Goal: Find specific page/section: Find specific page/section

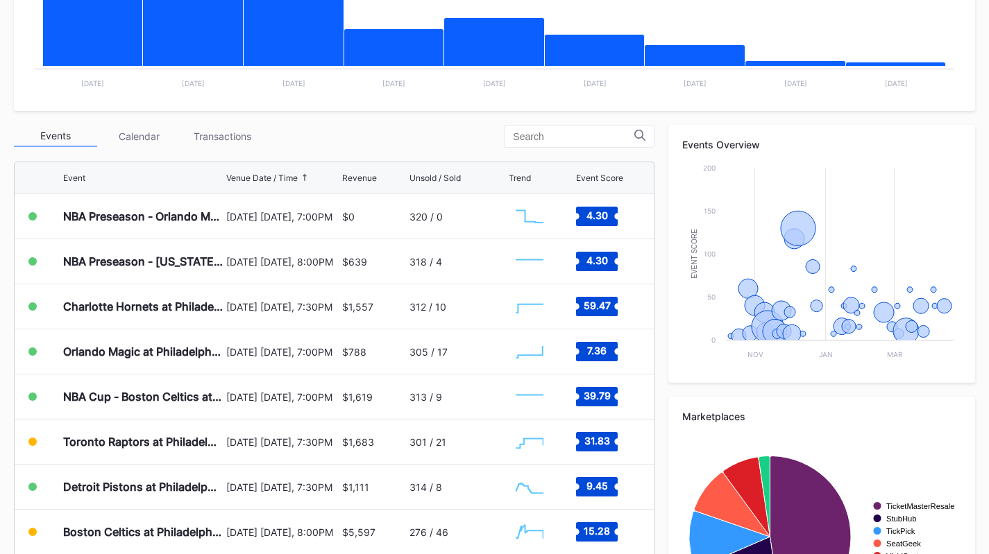
scroll to position [382, 0]
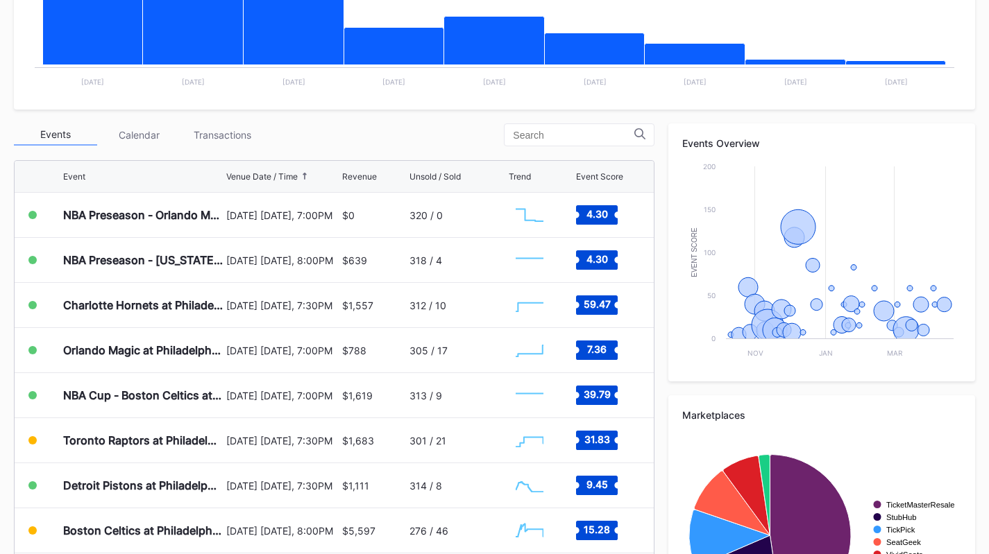
click at [201, 146] on div "Events Calendar Transactions Event Venue Date / Time Revenue Unsold / Sold Tren…" at bounding box center [334, 386] width 640 height 525
drag, startPoint x: 201, startPoint y: 139, endPoint x: 201, endPoint y: 146, distance: 7.6
click at [201, 146] on div "Events Calendar Transactions Event Venue Date / Time Revenue Unsold / Sold Tren…" at bounding box center [334, 386] width 640 height 525
click at [198, 140] on div "Transactions" at bounding box center [221, 135] width 83 height 22
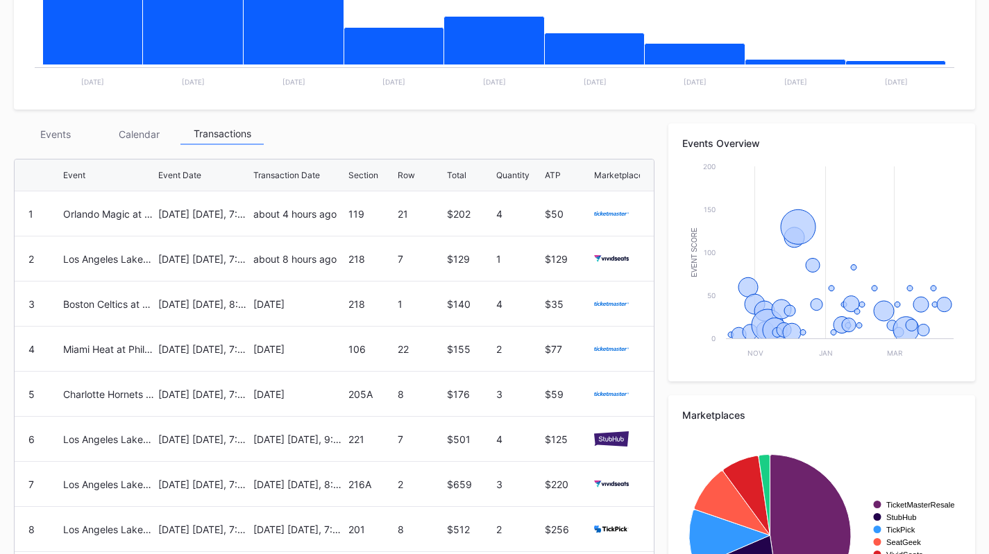
click at [73, 138] on div "Events" at bounding box center [55, 135] width 83 height 22
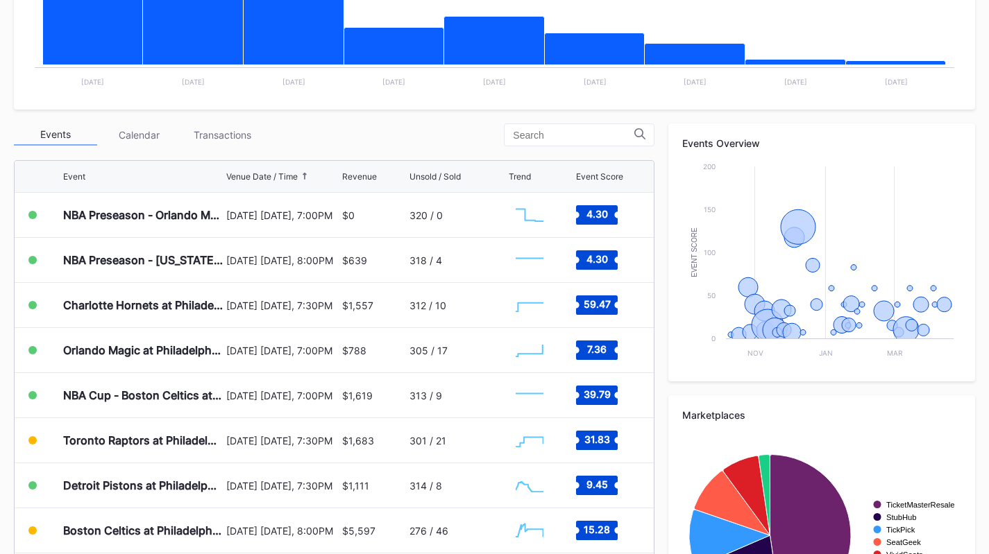
click at [226, 139] on div "Transactions" at bounding box center [221, 135] width 83 height 22
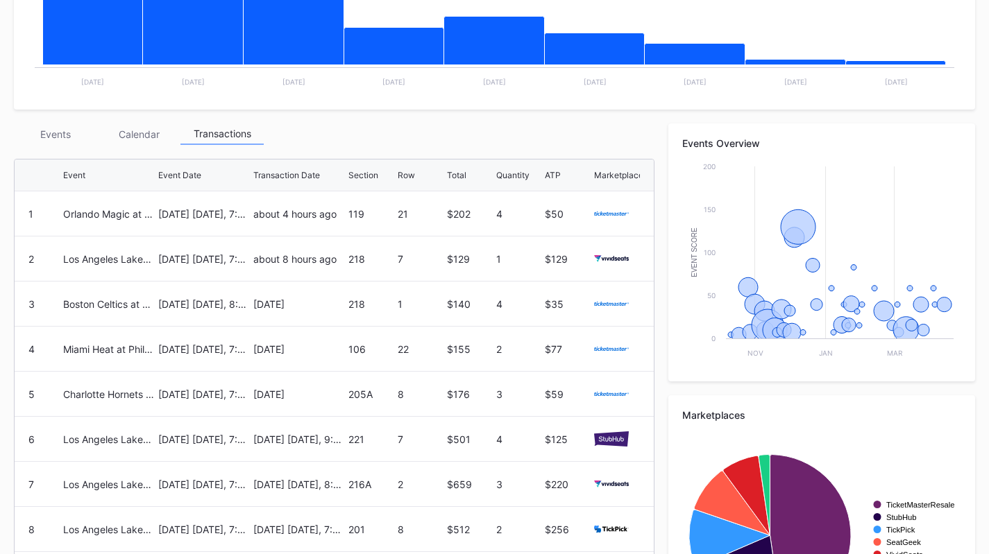
click at [91, 189] on div "Event Event Date Transaction Date Section Row Total Quantity ATP Marketplace" at bounding box center [334, 176] width 639 height 32
click at [99, 213] on div "Orlando Magic at Philadelphia 76ers" at bounding box center [109, 214] width 92 height 12
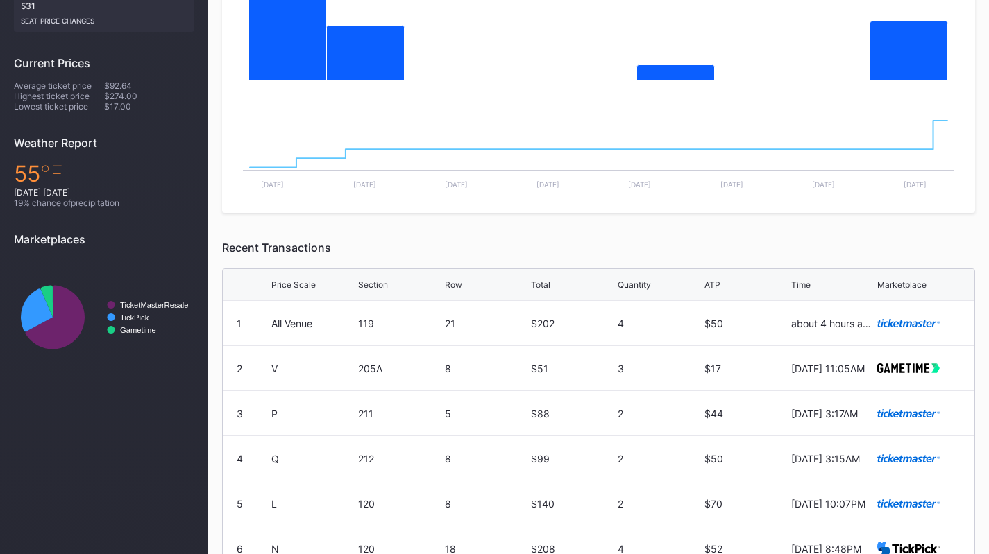
scroll to position [373, 0]
click at [292, 288] on div "Price Scale" at bounding box center [293, 284] width 44 height 10
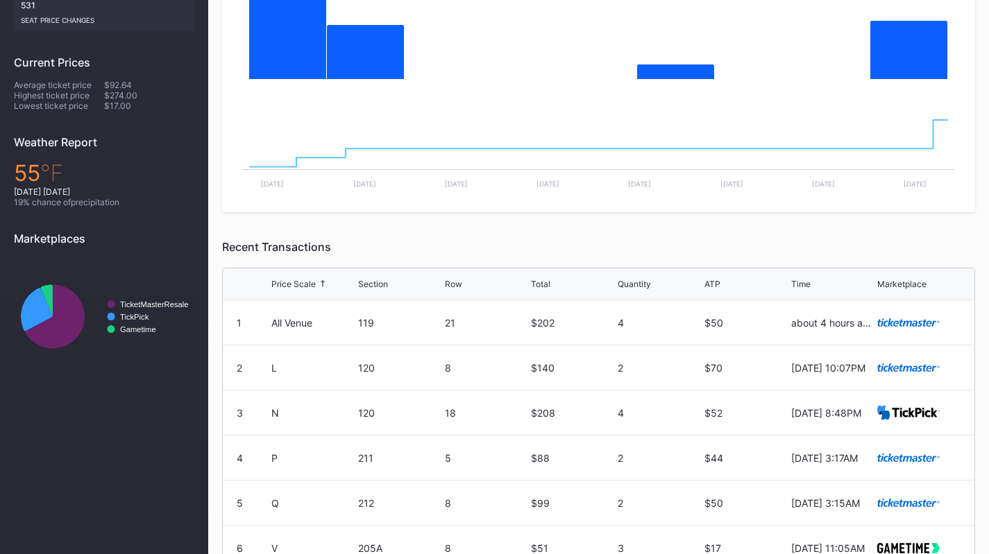
click at [292, 288] on div "Price Scale" at bounding box center [293, 284] width 44 height 10
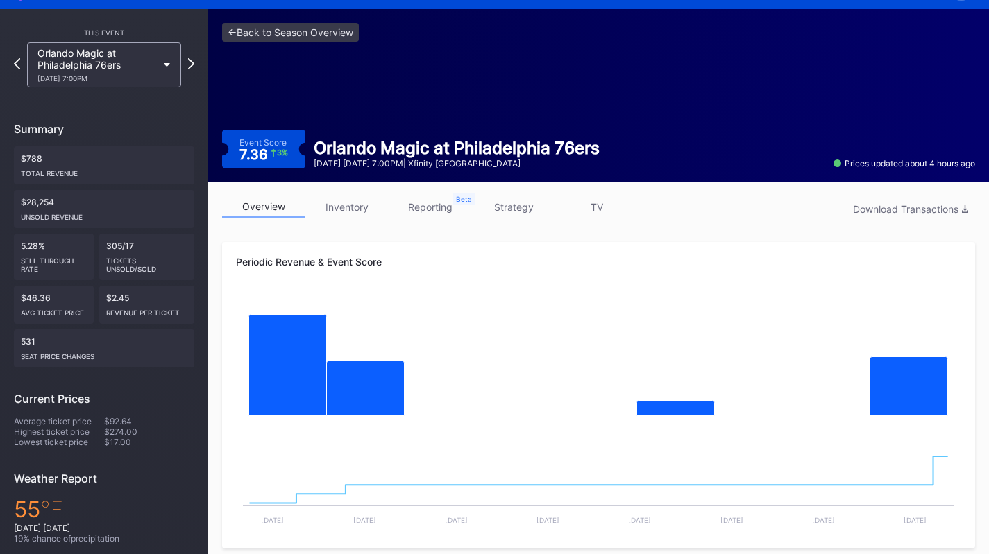
scroll to position [0, 0]
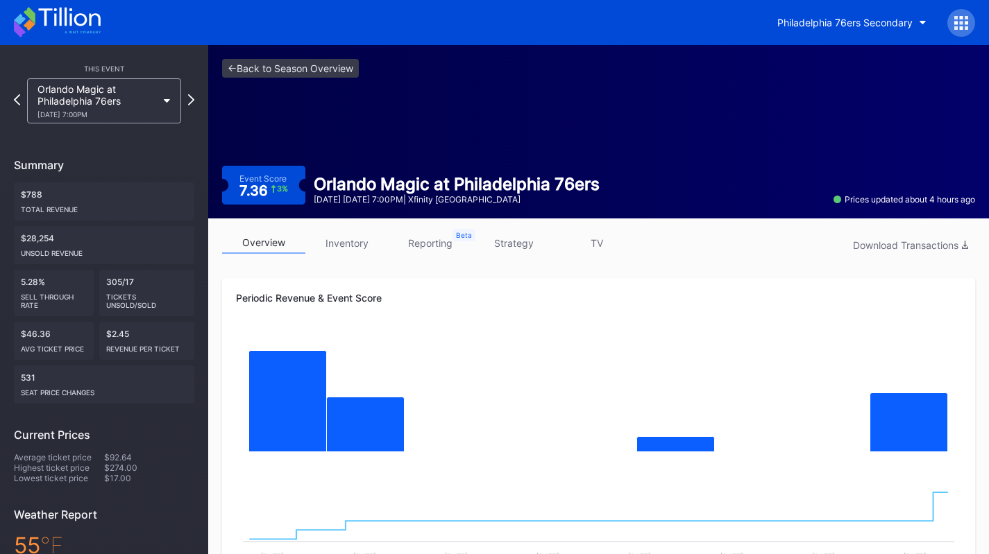
click at [126, 99] on div "Orlando Magic at Philadelphia 76ers 10/27 Monday 7:00PM" at bounding box center [96, 100] width 119 height 35
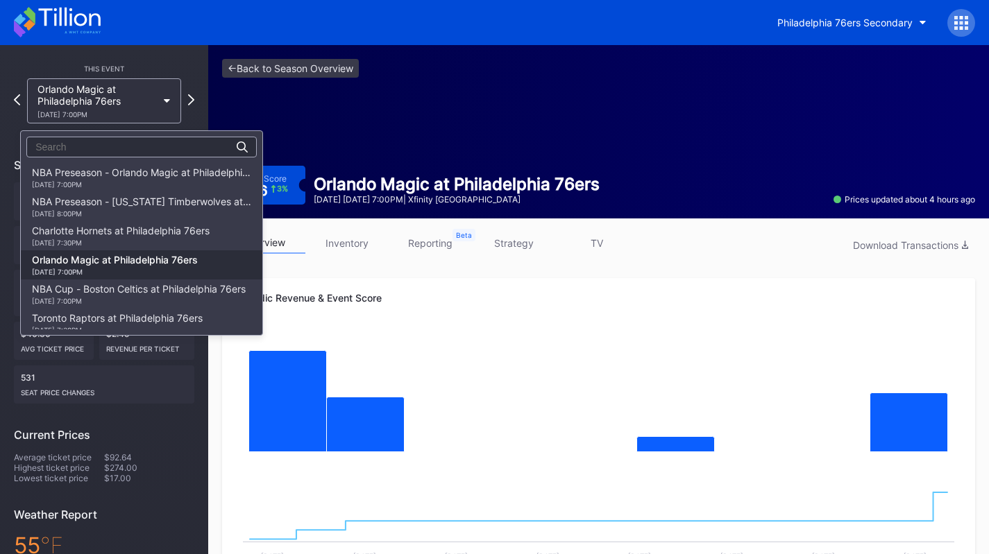
scroll to position [87, 0]
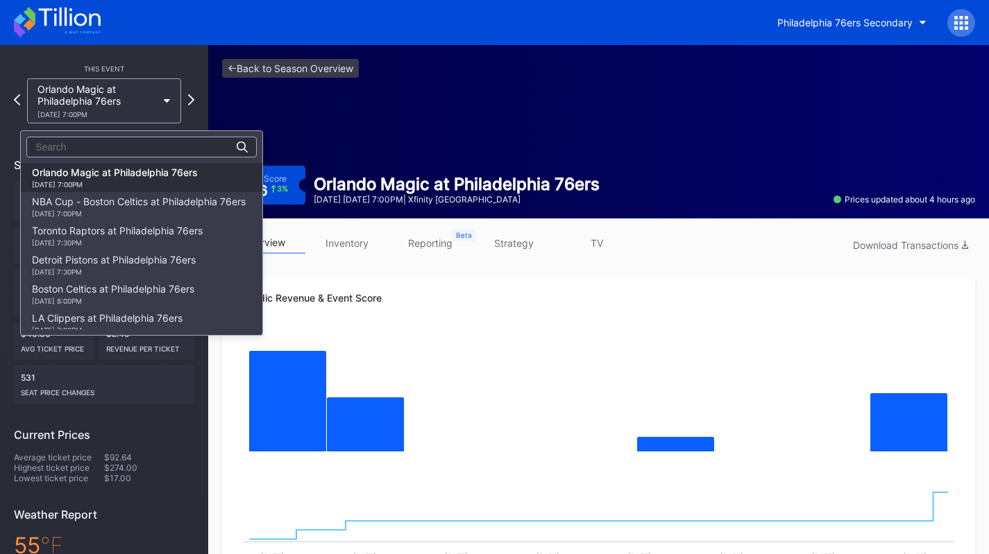
click at [148, 246] on div "11/8 Saturday 7:30PM" at bounding box center [117, 243] width 171 height 8
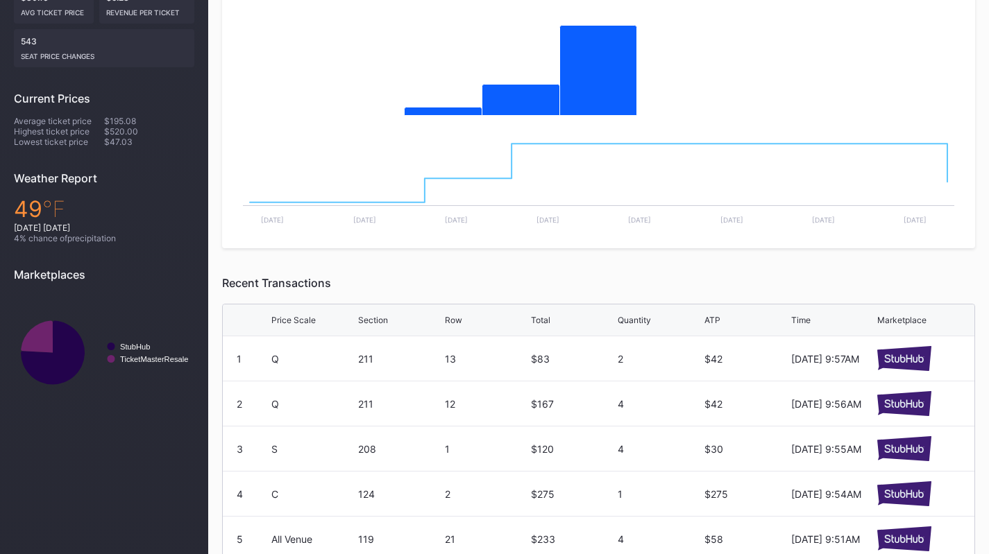
scroll to position [482, 0]
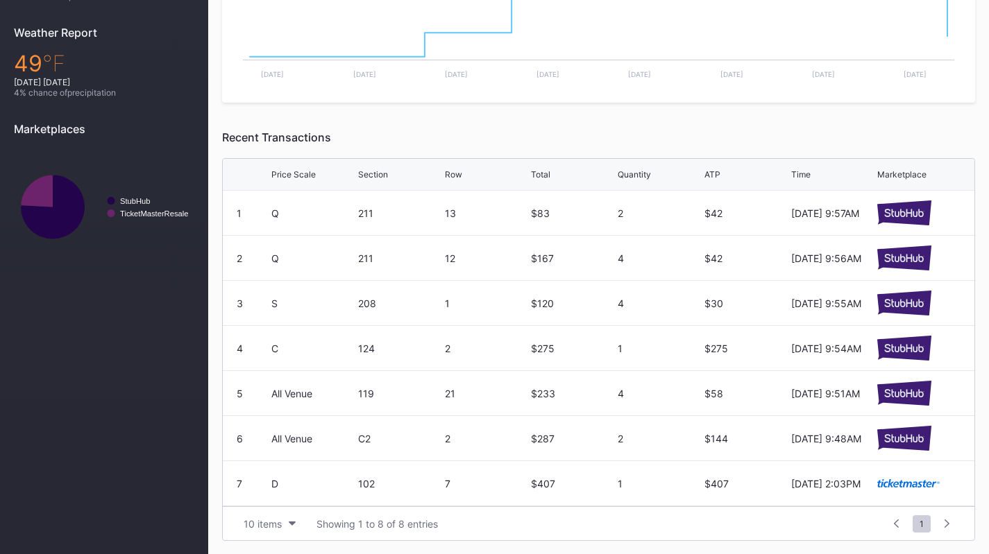
click at [279, 530] on button "10 items" at bounding box center [270, 524] width 66 height 19
click at [270, 484] on div "200 items" at bounding box center [269, 489] width 45 height 12
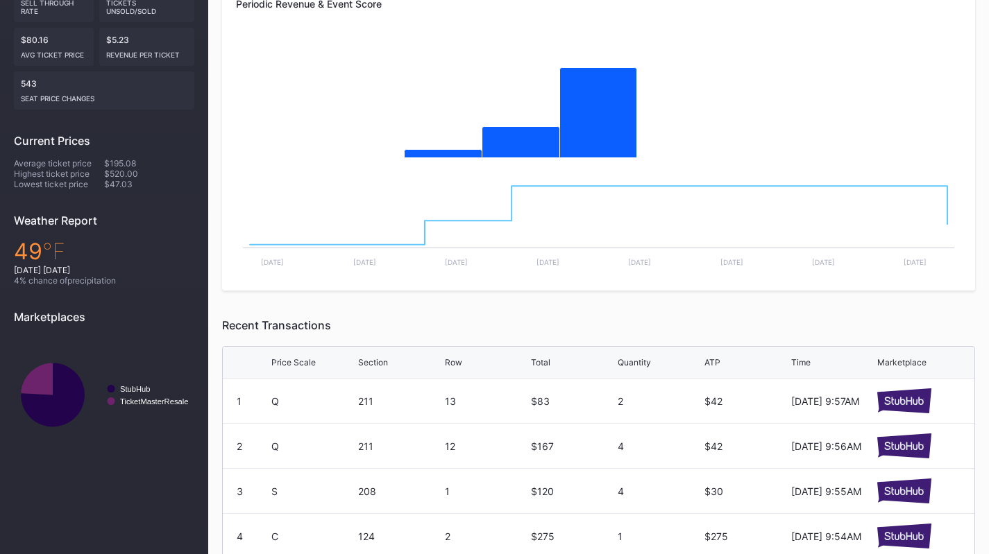
scroll to position [295, 0]
click at [319, 357] on div at bounding box center [322, 362] width 7 height 10
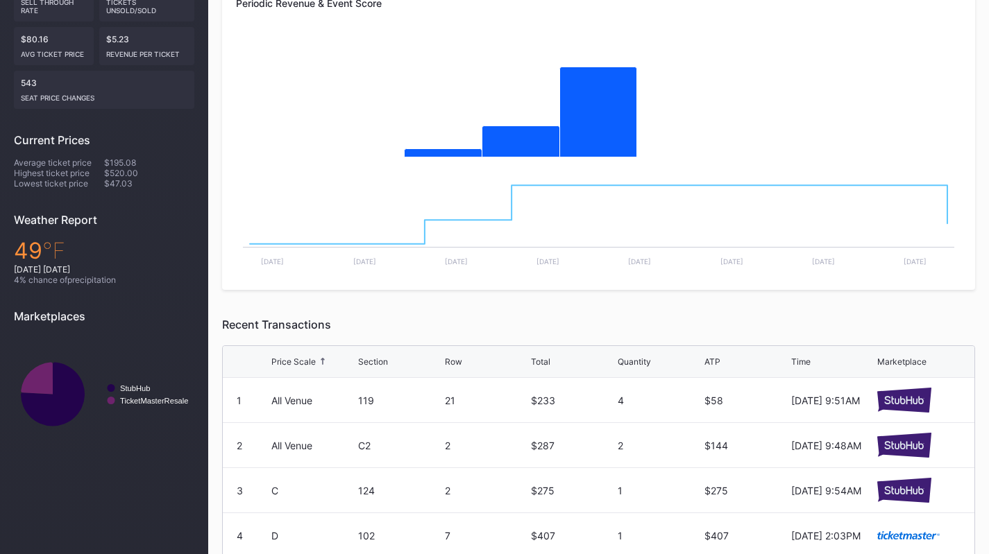
click at [319, 357] on div at bounding box center [322, 362] width 7 height 10
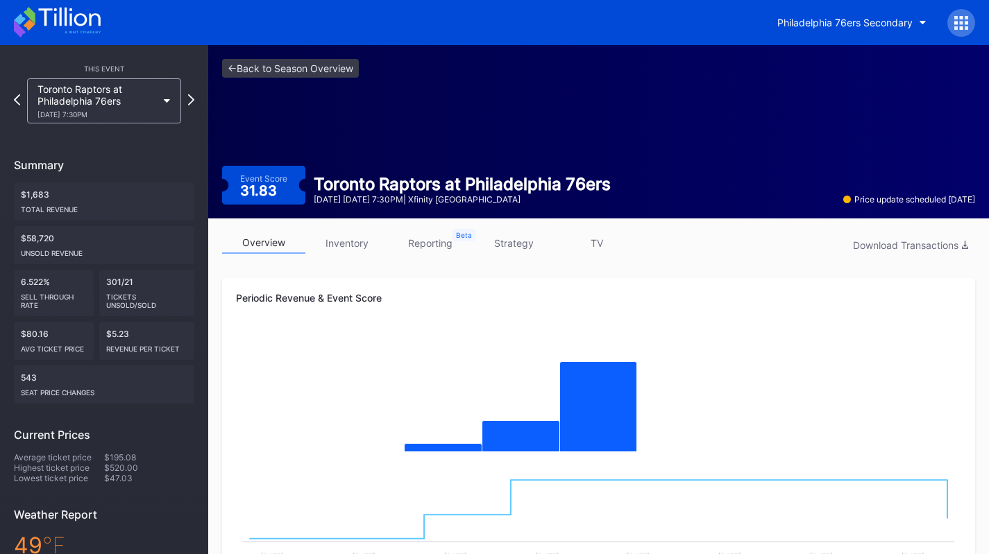
click at [805, 24] on div "Philadelphia 76ers Secondary" at bounding box center [844, 23] width 135 height 12
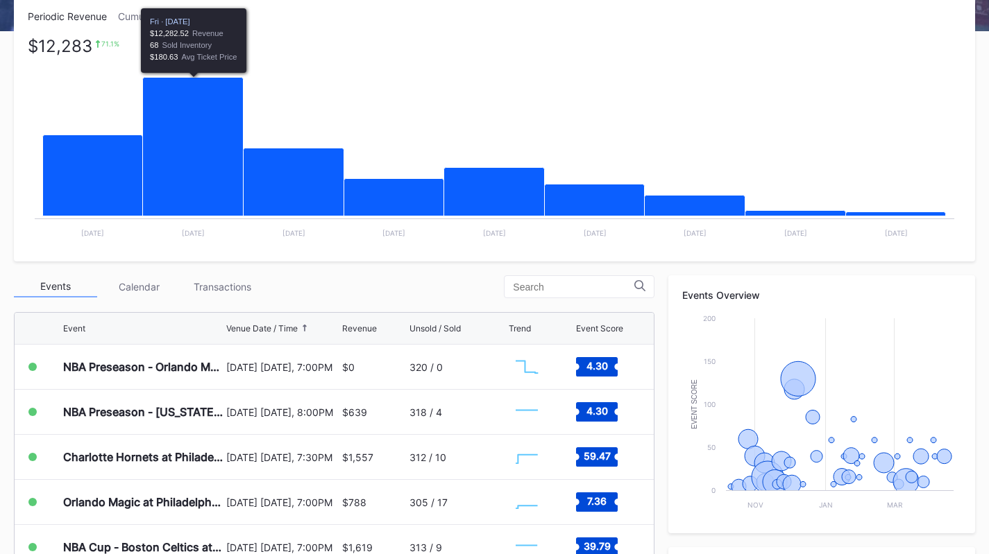
scroll to position [230, 0]
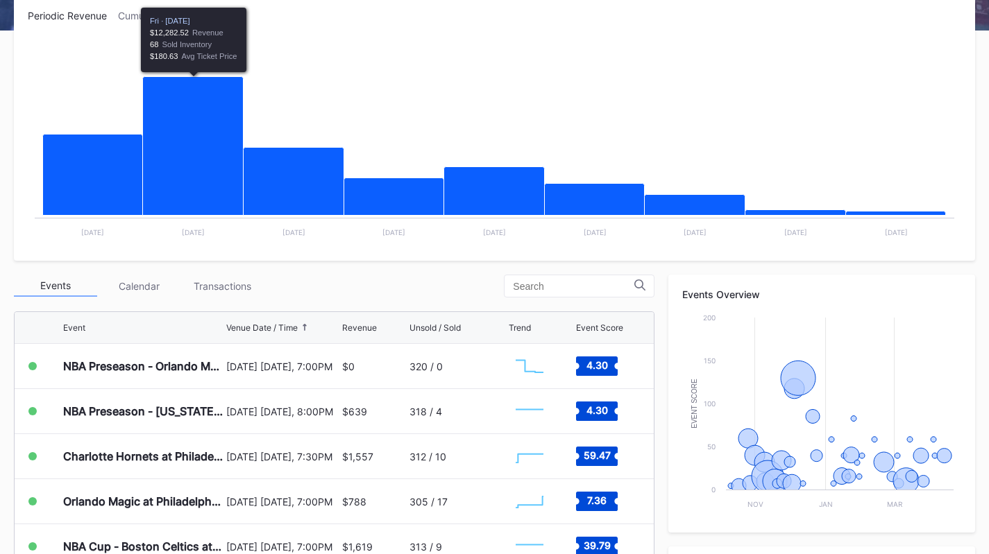
click at [228, 289] on div "Transactions" at bounding box center [221, 286] width 83 height 22
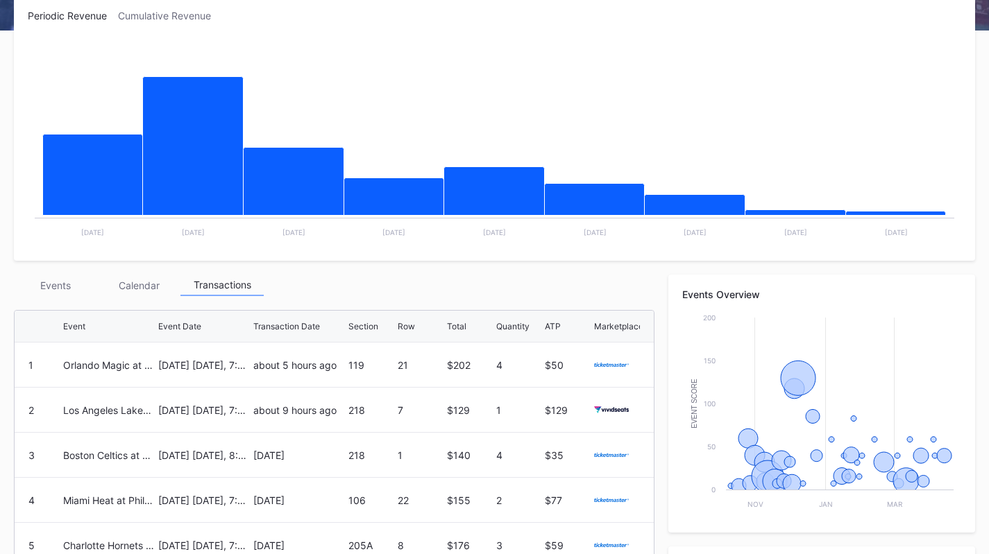
scroll to position [0, 0]
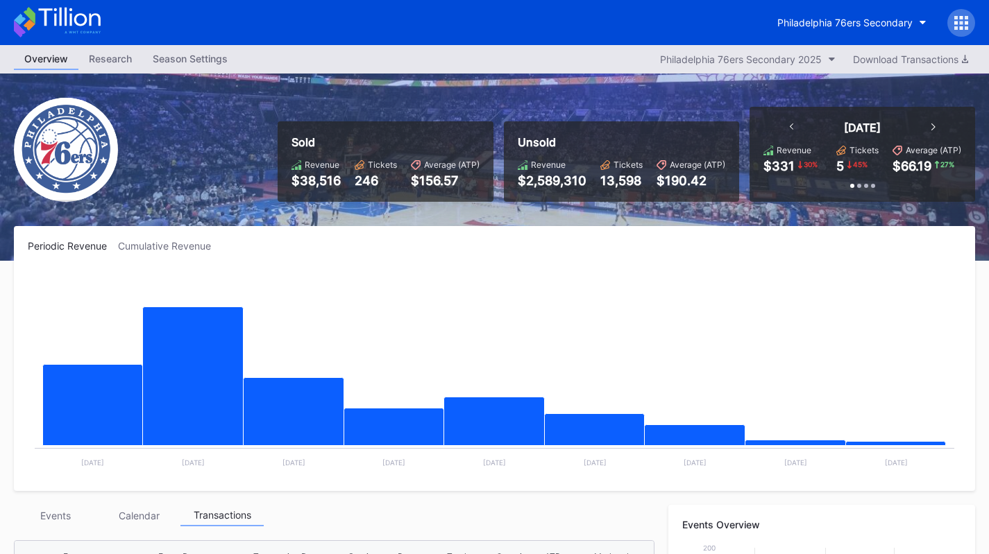
click at [860, 20] on div "Philadelphia 76ers Secondary" at bounding box center [844, 23] width 135 height 12
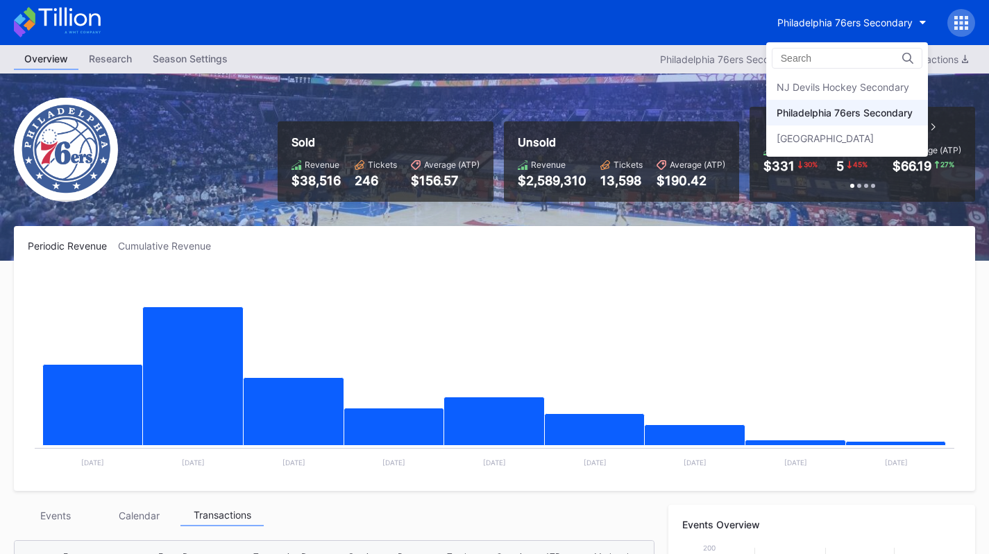
click at [833, 83] on div "NJ Devils Hockey Secondary" at bounding box center [842, 87] width 133 height 12
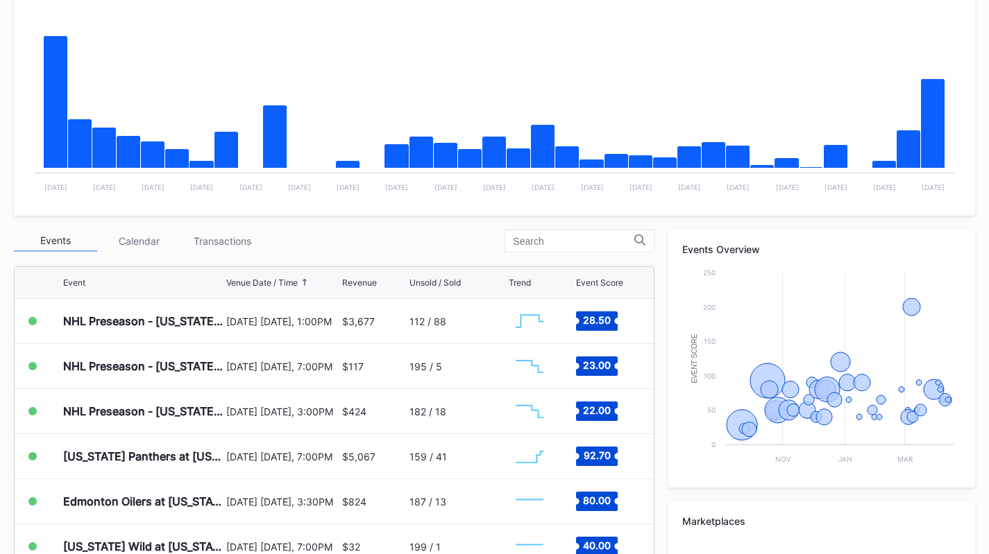
scroll to position [276, 0]
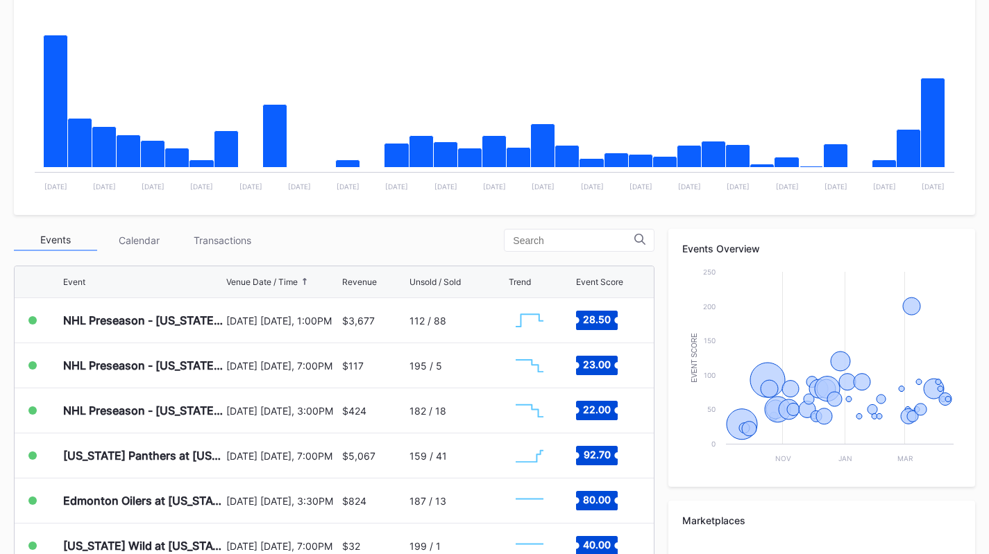
click at [227, 235] on div "Transactions" at bounding box center [221, 241] width 83 height 22
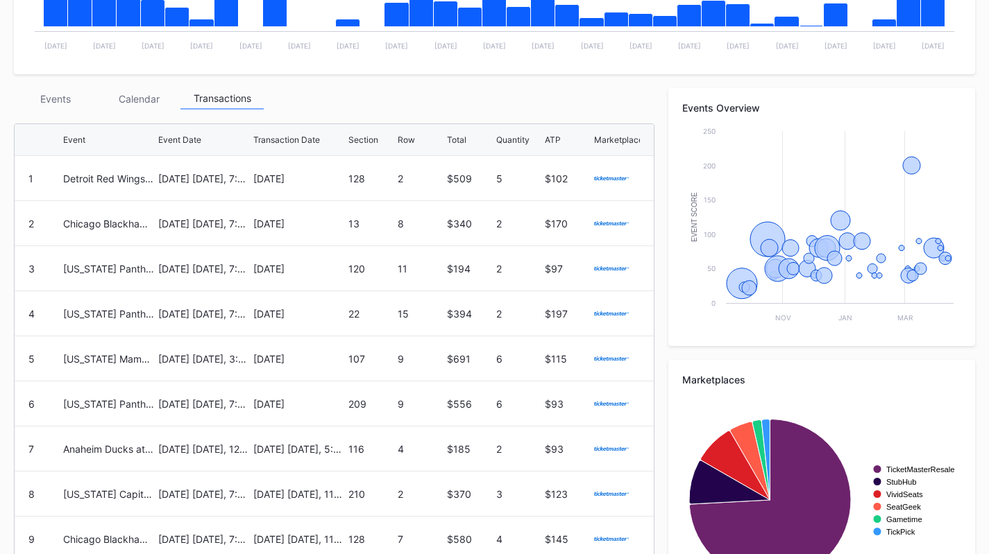
scroll to position [418, 0]
